Goal: Task Accomplishment & Management: Complete application form

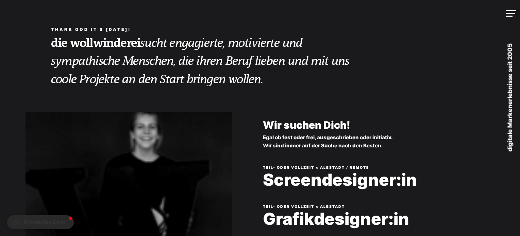
scroll to position [177, 0]
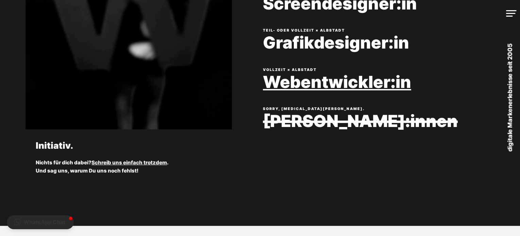
drag, startPoint x: 0, startPoint y: 0, endPoint x: 339, endPoint y: 86, distance: 349.7
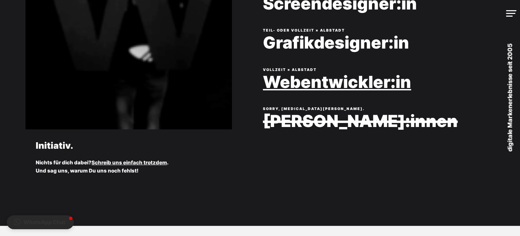
click at [339, 86] on h2 "Webentwickler:in" at bounding box center [384, 86] width 242 height 26
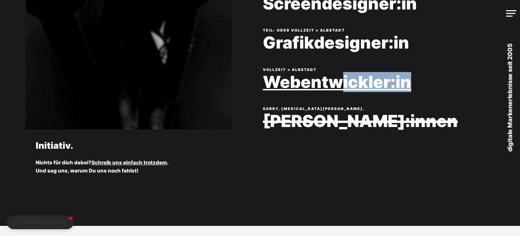
click at [339, 86] on link "Webentwickler:in" at bounding box center [384, 82] width 242 height 18
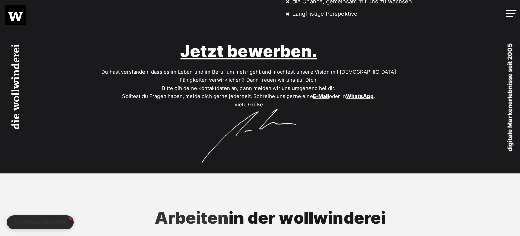
scroll to position [427, 0]
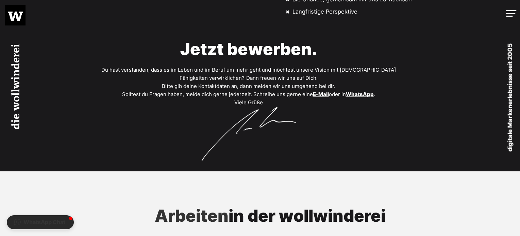
click at [268, 50] on link "Jetzt bewerben." at bounding box center [248, 49] width 136 height 20
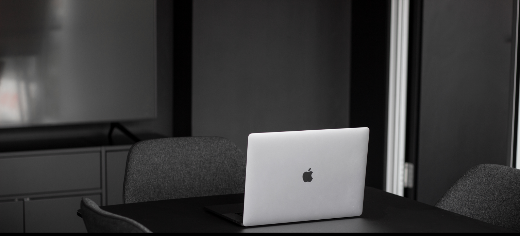
scroll to position [485, 0]
